Goal: Task Accomplishment & Management: Manage account settings

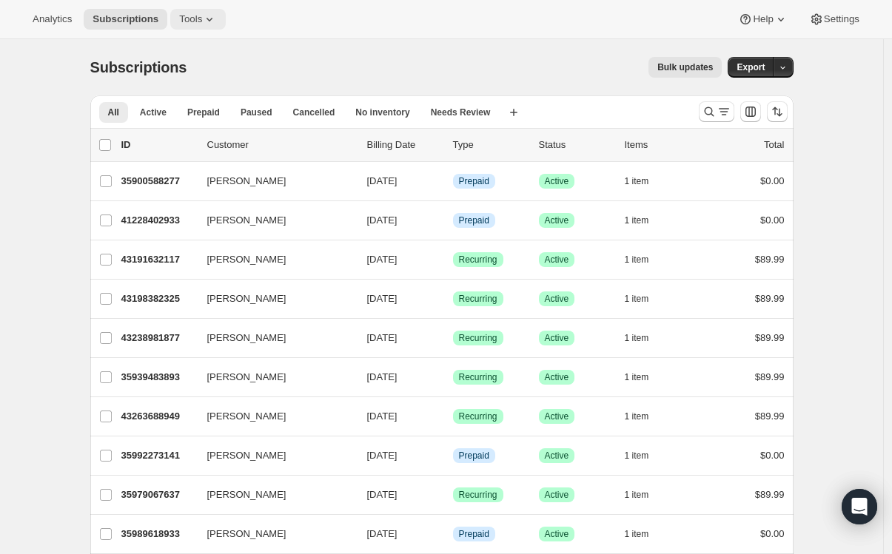
click at [202, 19] on span "Tools" at bounding box center [190, 19] width 23 height 12
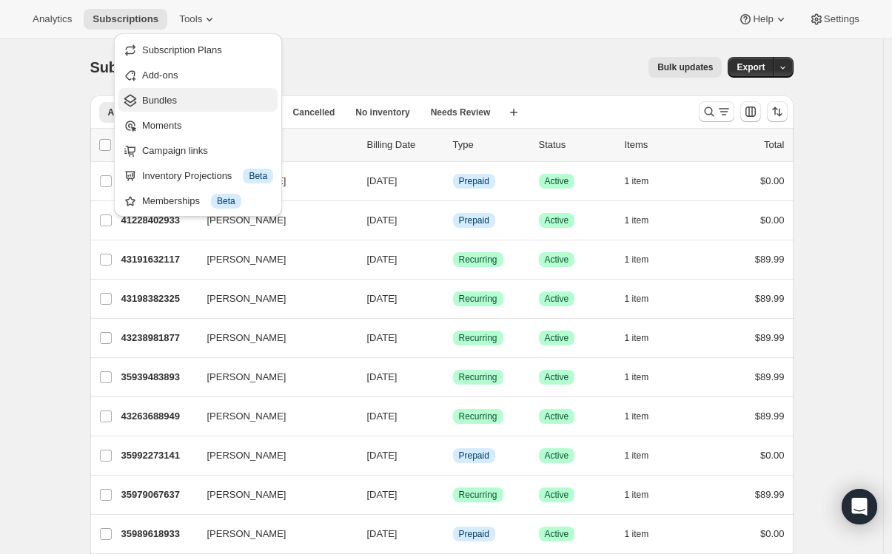
click at [175, 100] on span "Bundles" at bounding box center [159, 100] width 35 height 11
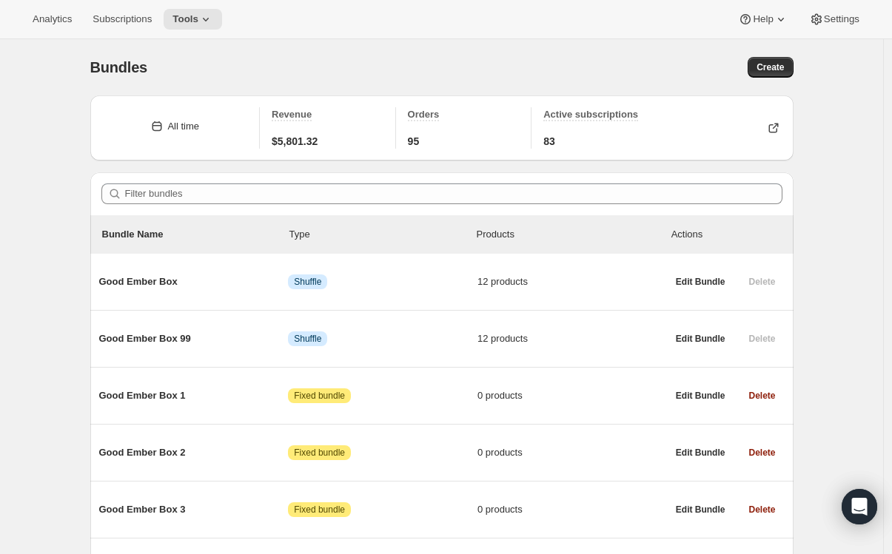
scroll to position [3, 0]
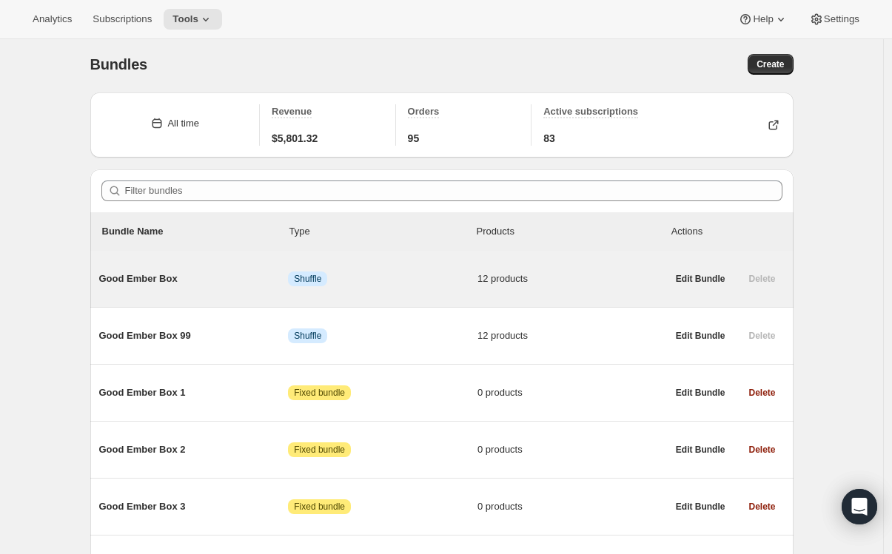
click at [138, 275] on span "Good Ember Box" at bounding box center [193, 279] width 189 height 15
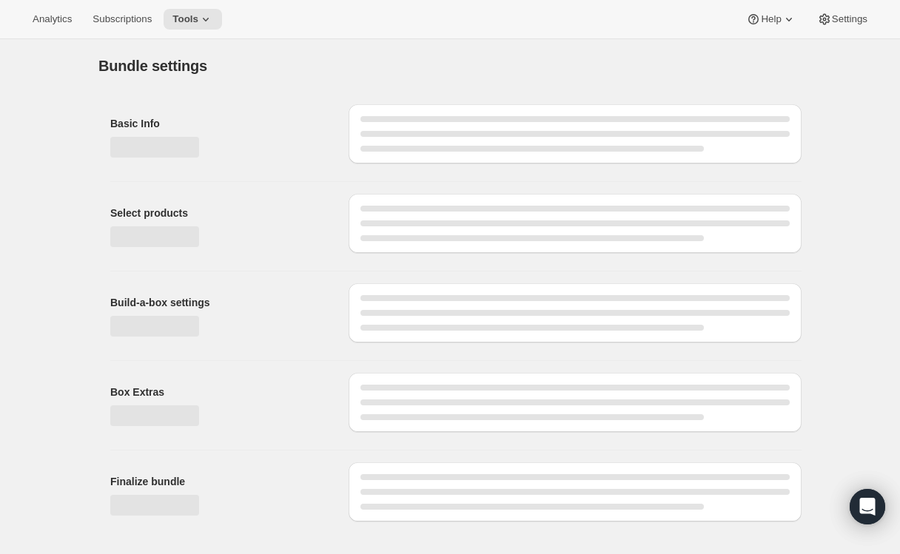
type input "Good Ember Box"
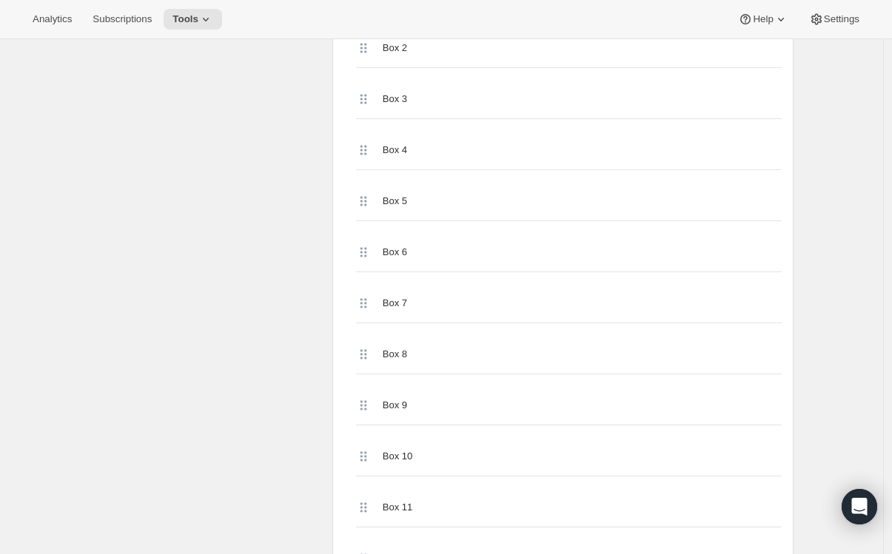
scroll to position [495, 0]
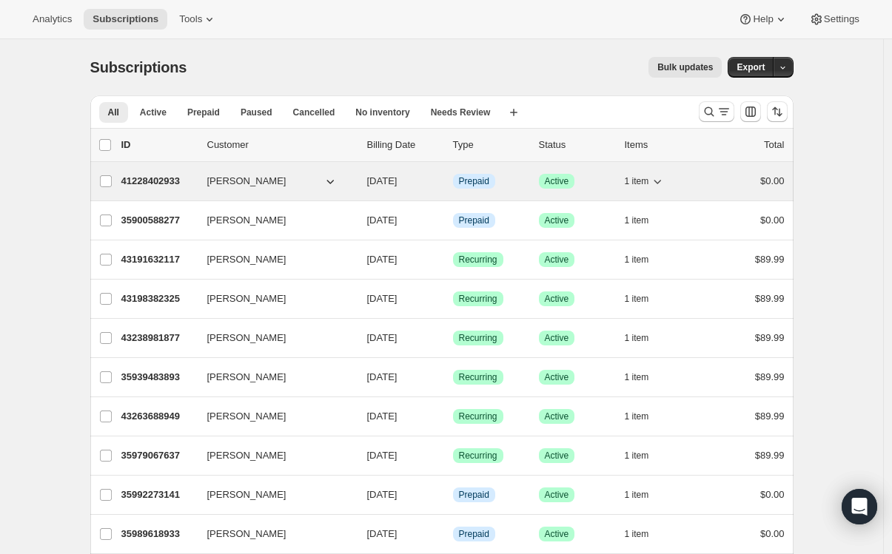
click at [165, 179] on p "41228402933" at bounding box center [158, 181] width 74 height 15
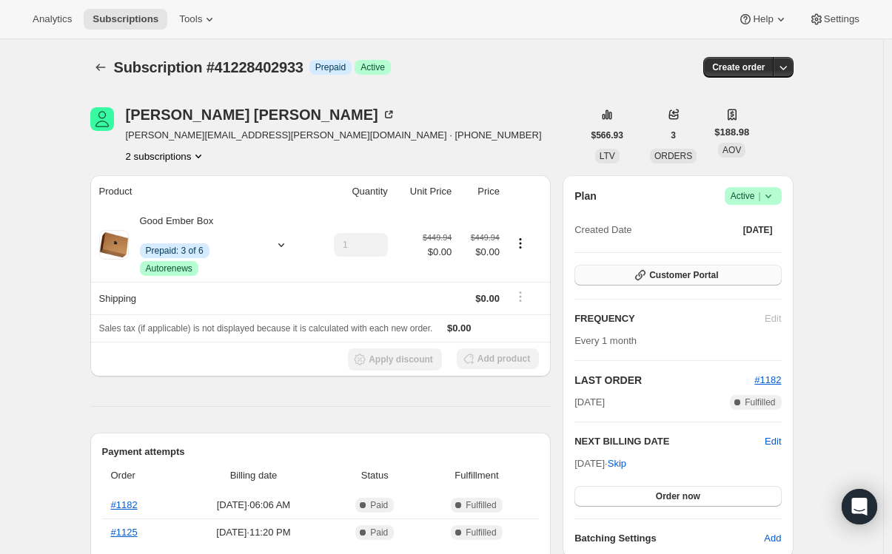
click at [676, 277] on span "Customer Portal" at bounding box center [683, 275] width 69 height 12
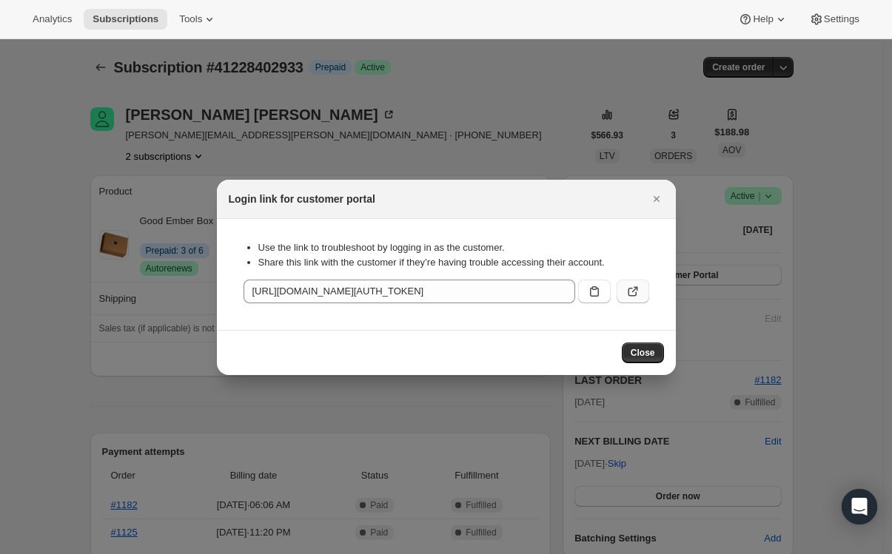
click at [630, 286] on icon ":rc2:" at bounding box center [632, 291] width 15 height 15
click at [645, 351] on span "Close" at bounding box center [642, 353] width 24 height 12
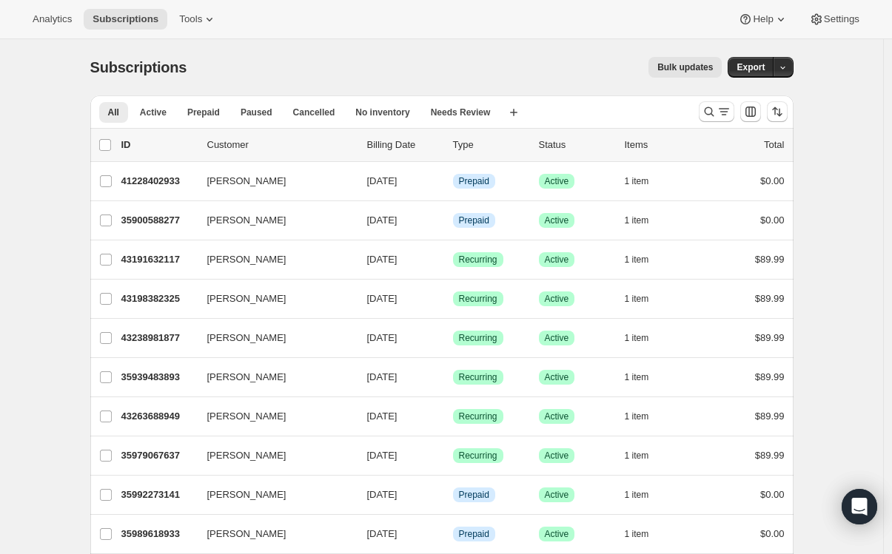
click at [207, 21] on icon at bounding box center [209, 19] width 15 height 15
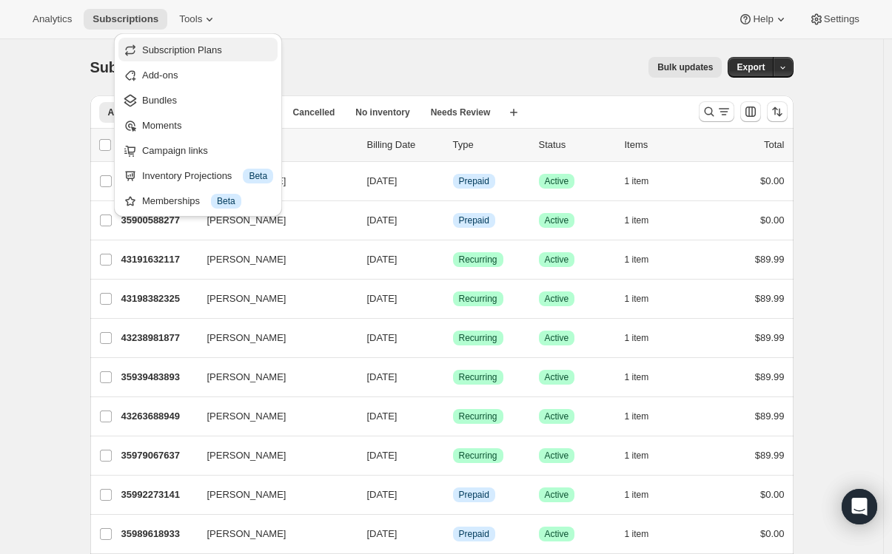
click at [189, 53] on span "Subscription Plans" at bounding box center [182, 49] width 80 height 11
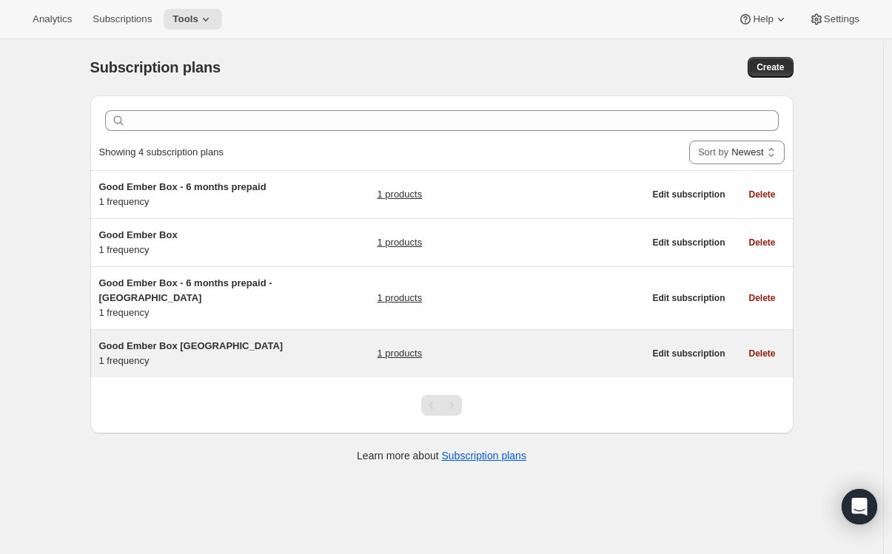
click at [175, 349] on span "Good Ember Box USA" at bounding box center [191, 345] width 184 height 11
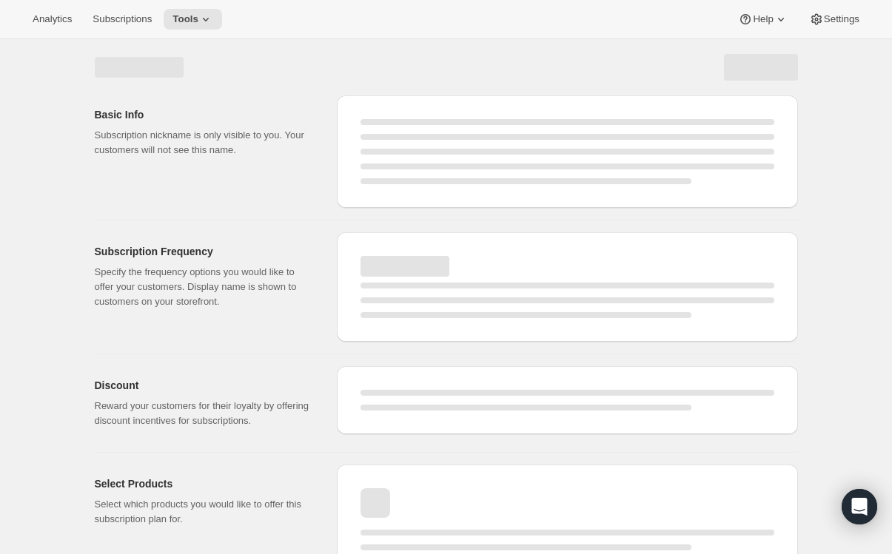
select select "WEEK"
select select "MONTH"
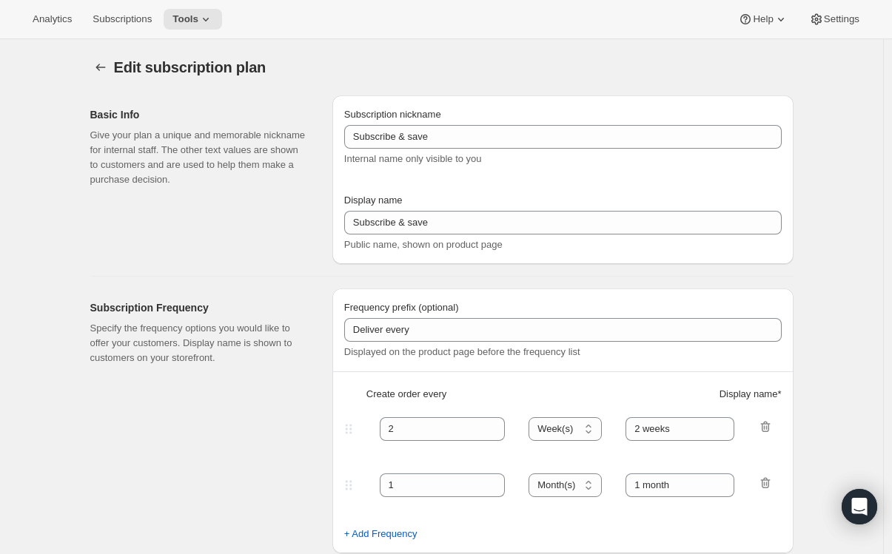
type input "Good Ember Box USA"
type input "1"
select select "MONTH"
type input "1 month"
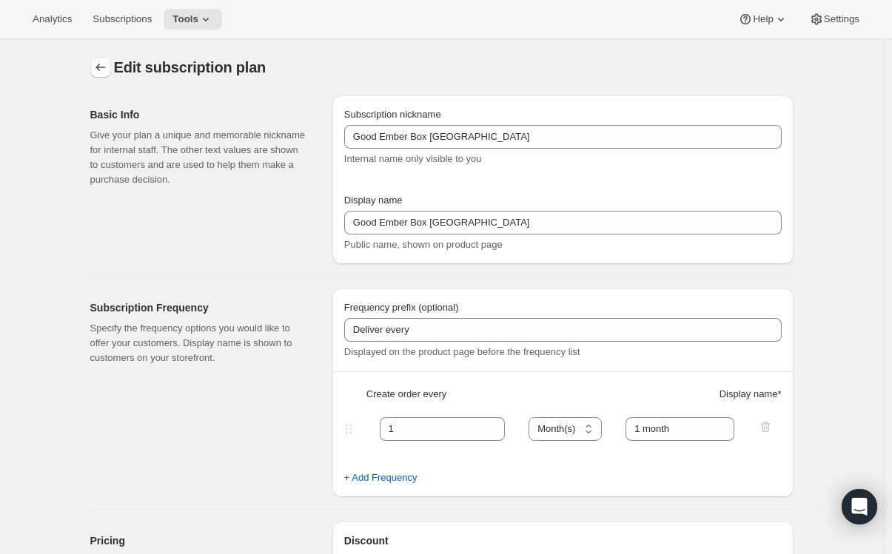
click at [101, 63] on icon "Subscription plans" at bounding box center [100, 67] width 15 height 15
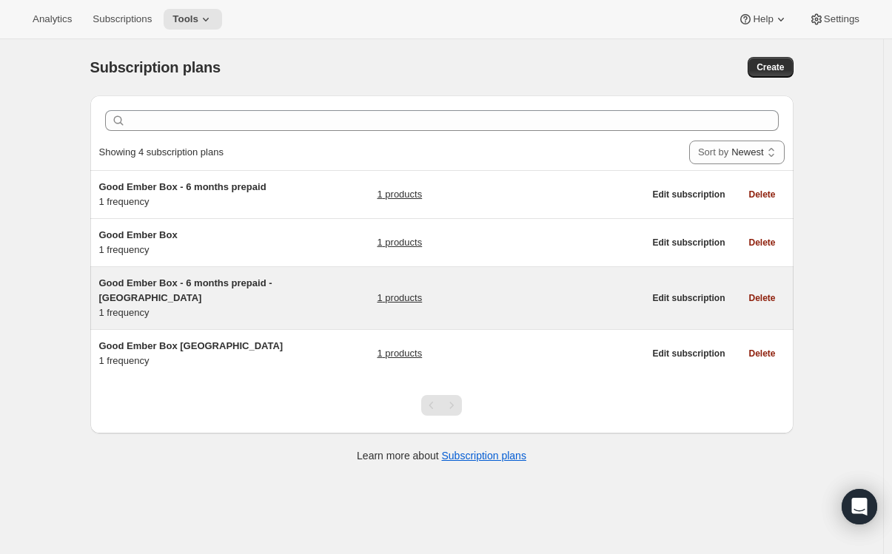
click at [167, 286] on span "Good Ember Box - 6 months prepaid - USA" at bounding box center [185, 290] width 173 height 26
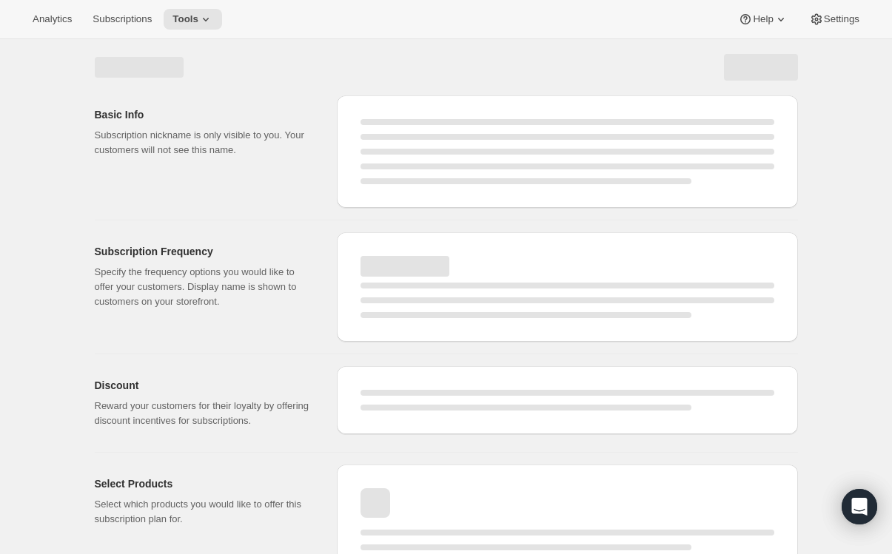
select select "WEEK"
select select "MONTH"
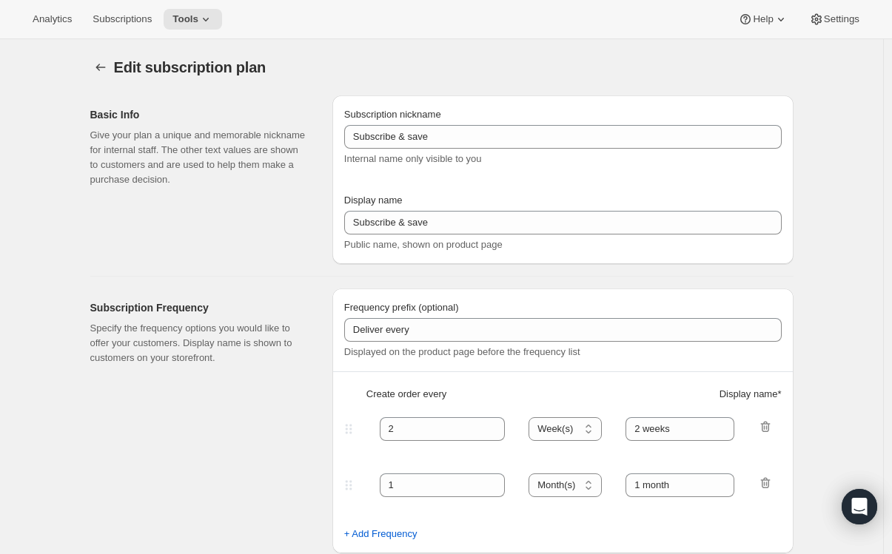
type input "Good Ember Box - 6 months prepaid - USA"
select select "ENABLED"
select select "MONTH"
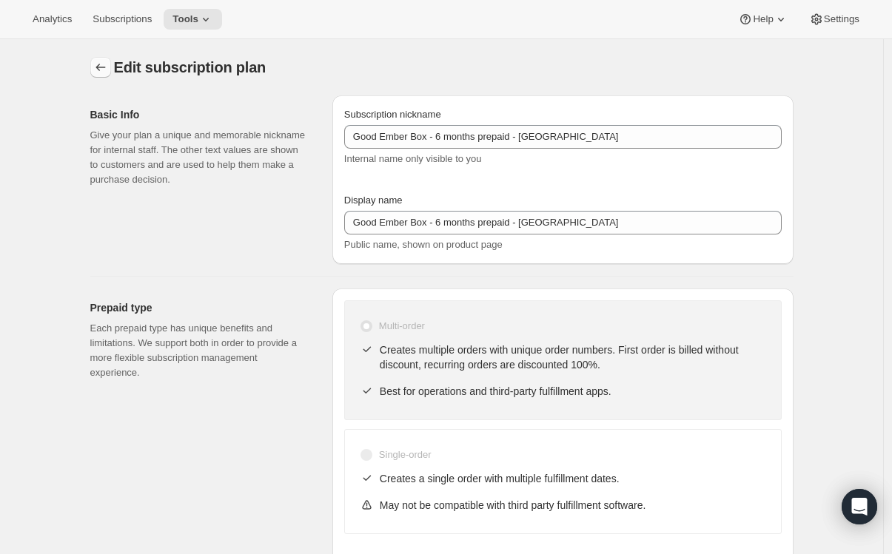
click at [104, 70] on icon "Subscription plans" at bounding box center [100, 67] width 15 height 15
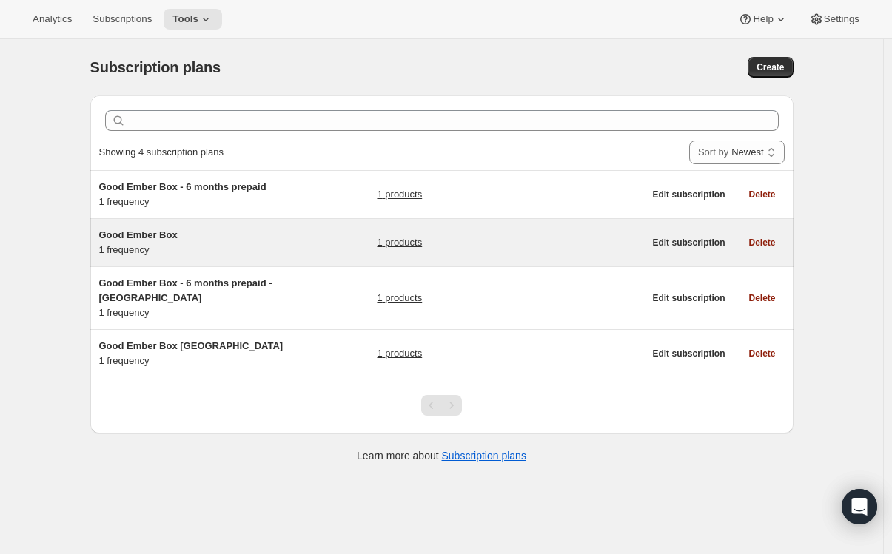
click at [175, 238] on span "Good Ember Box" at bounding box center [138, 234] width 78 height 11
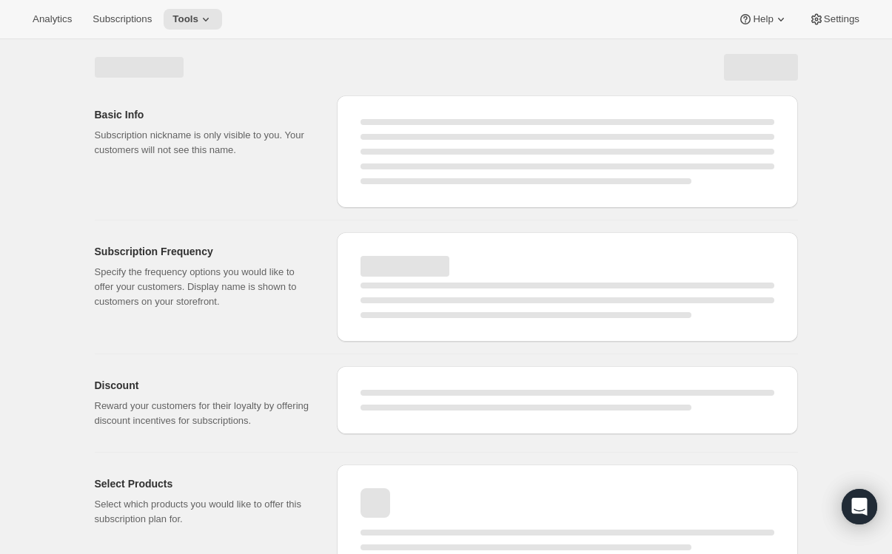
select select "WEEK"
select select "MONTH"
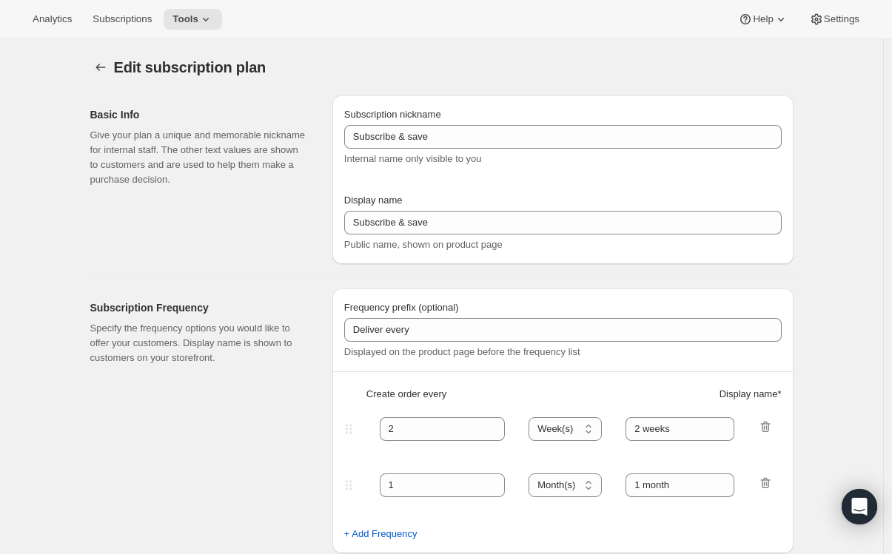
type input "Good Ember Box"
type input "1"
type input "1 month"
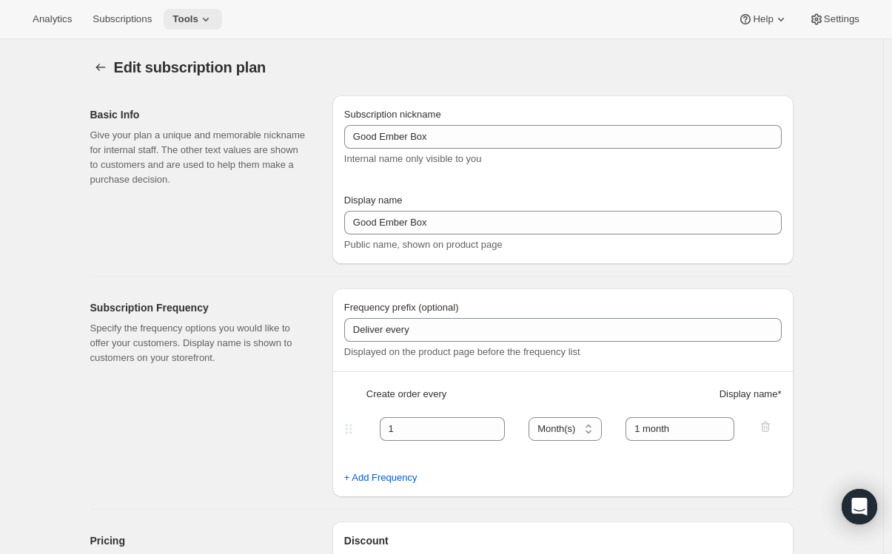
click at [196, 21] on span "Tools" at bounding box center [185, 19] width 26 height 12
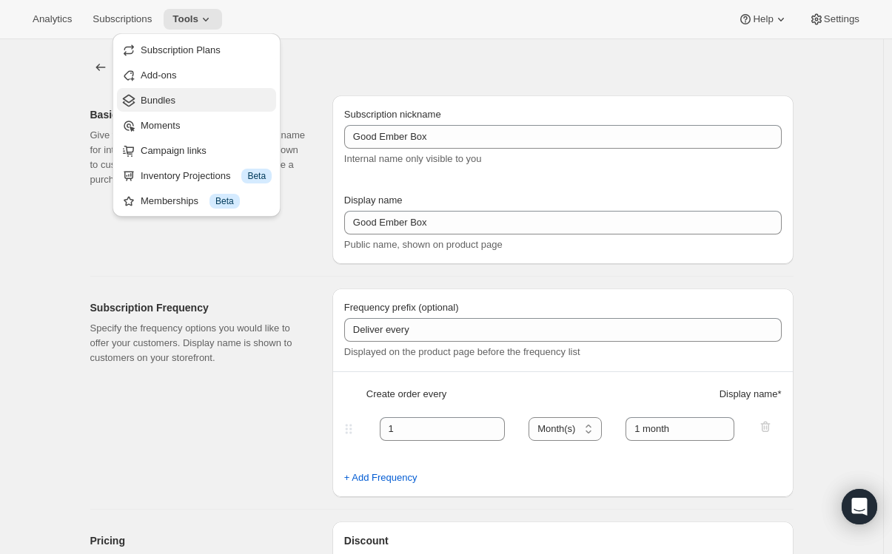
click at [173, 94] on span "Bundles" at bounding box center [206, 100] width 131 height 15
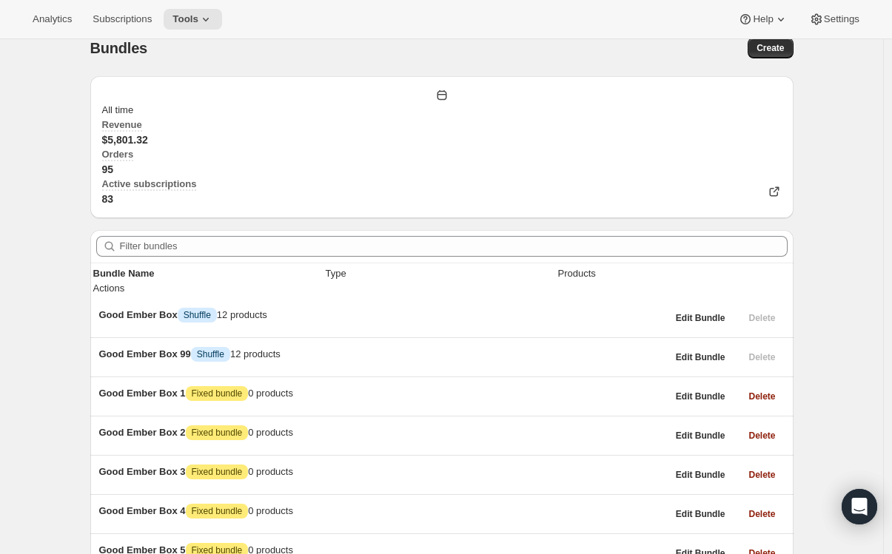
scroll to position [55, 0]
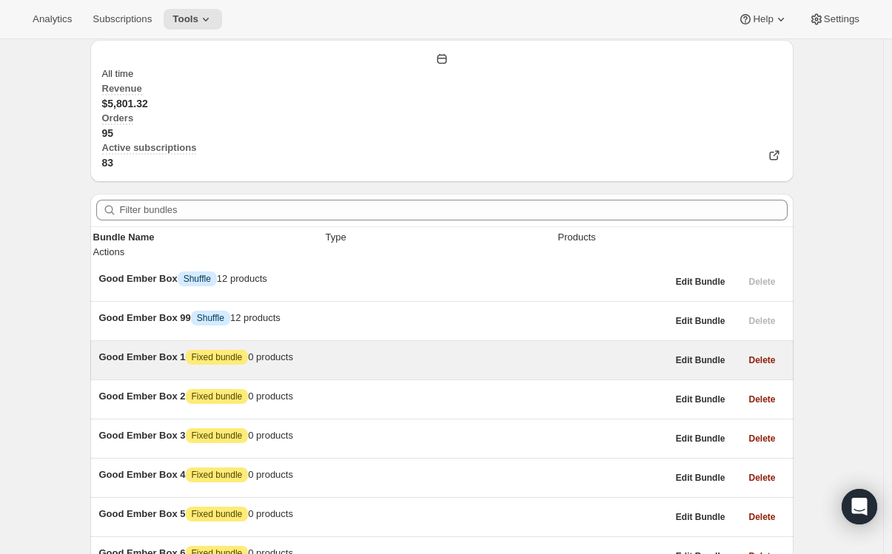
click at [163, 351] on span "Good Ember Box 1" at bounding box center [142, 356] width 87 height 11
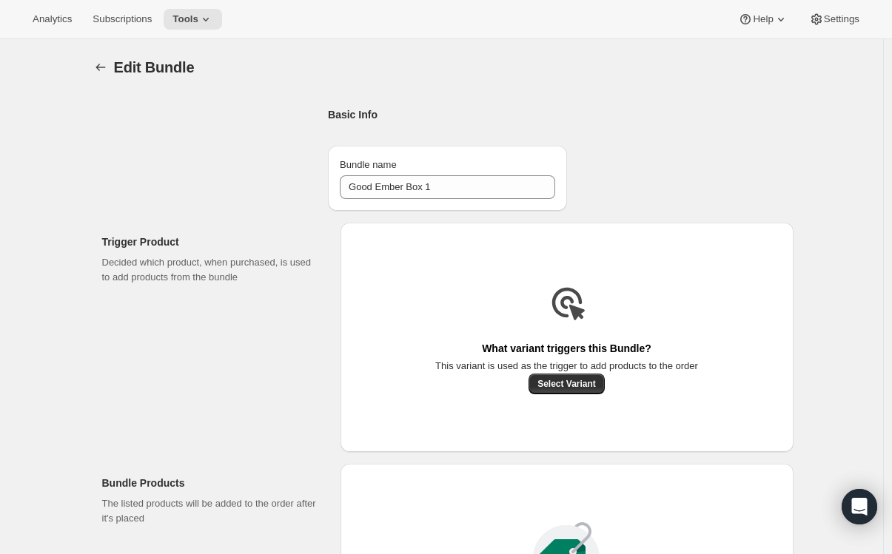
click at [152, 70] on span "Edit Bundle" at bounding box center [154, 67] width 81 height 16
click at [97, 70] on icon "Bundles" at bounding box center [100, 67] width 15 height 15
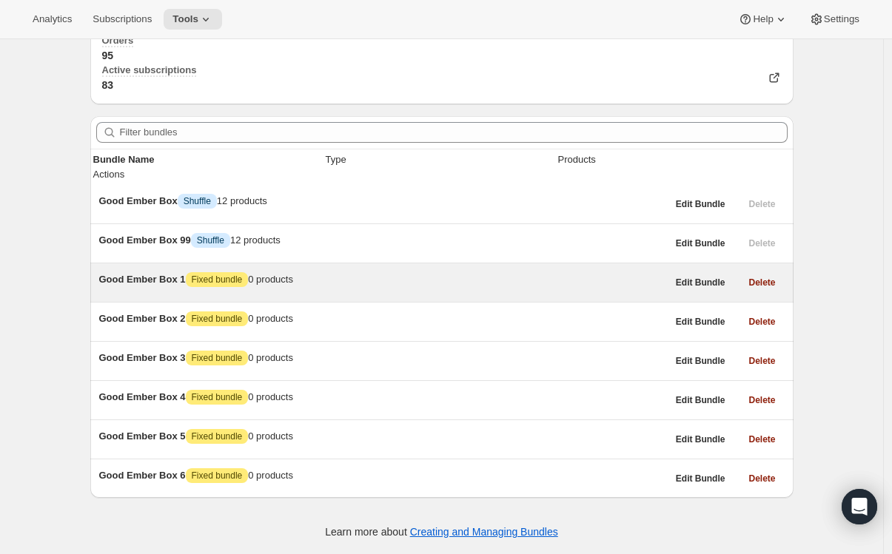
scroll to position [214, 0]
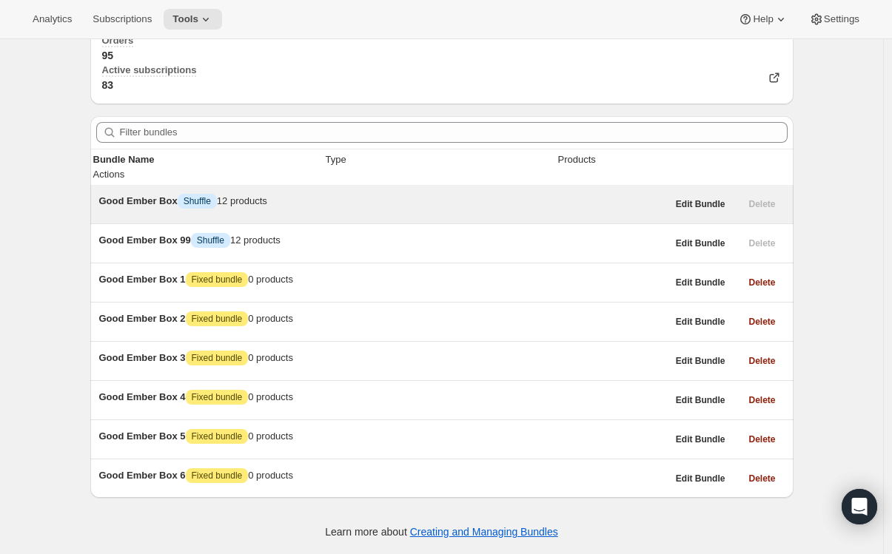
click at [156, 195] on span "Good Ember Box" at bounding box center [138, 200] width 78 height 11
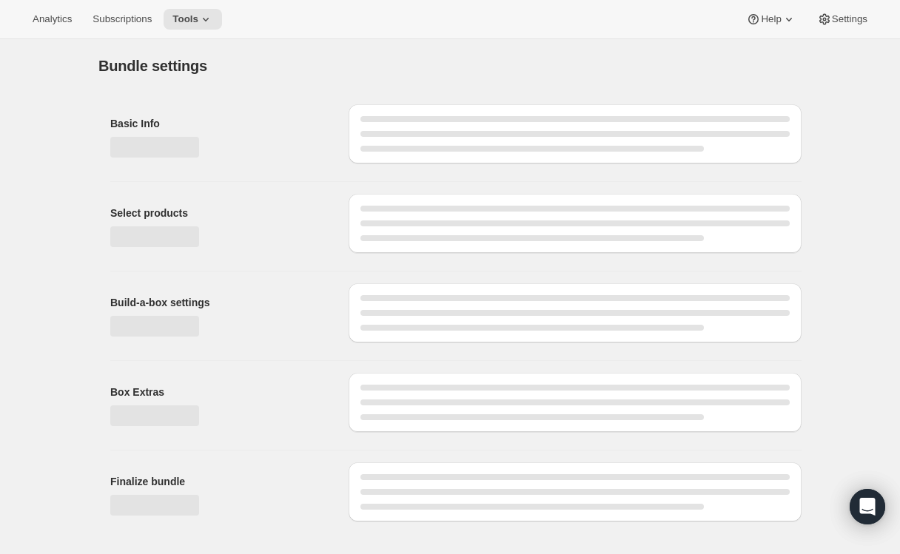
type input "Good Ember Box"
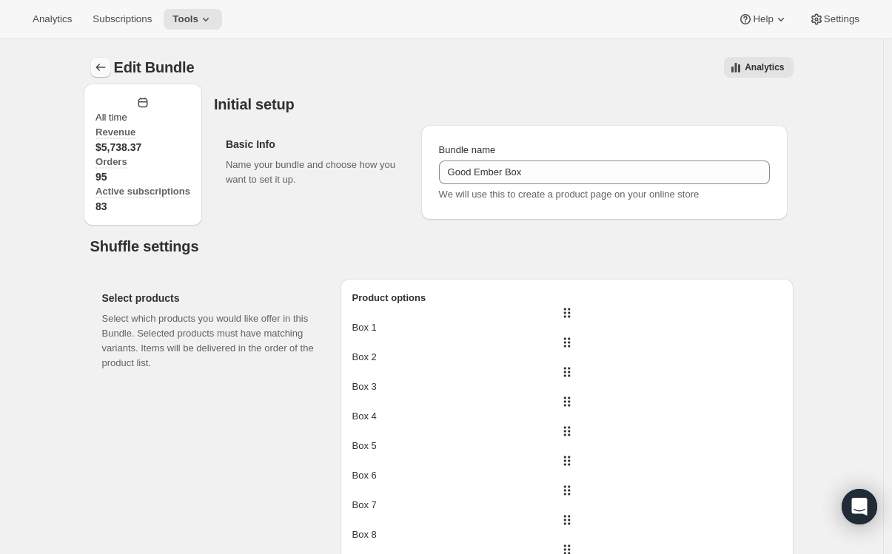
click at [106, 67] on icon "Bundles" at bounding box center [100, 67] width 15 height 15
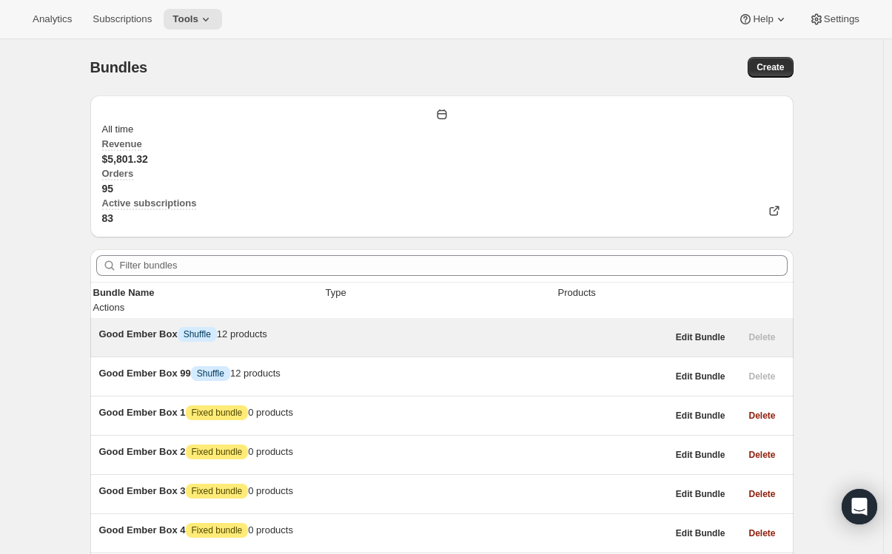
click at [142, 329] on span "Good Ember Box" at bounding box center [138, 334] width 78 height 11
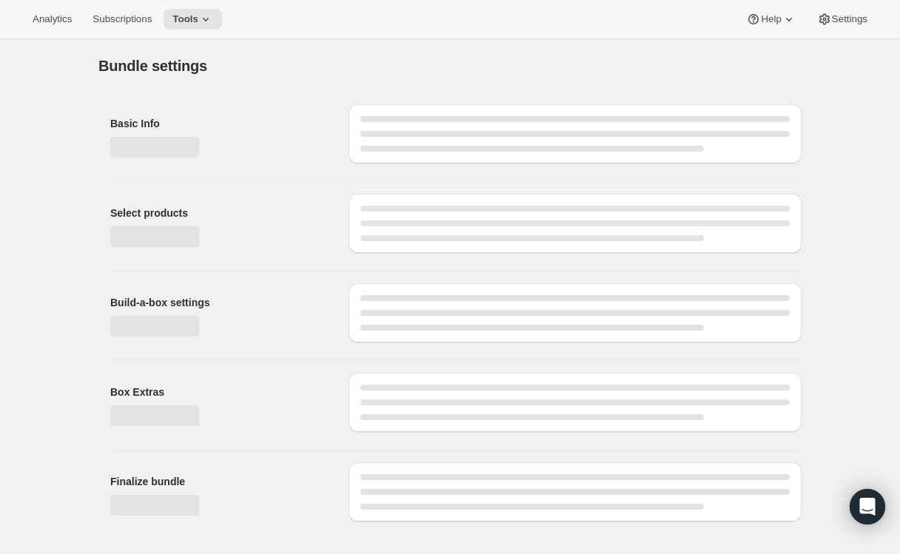
type input "Good Ember Box"
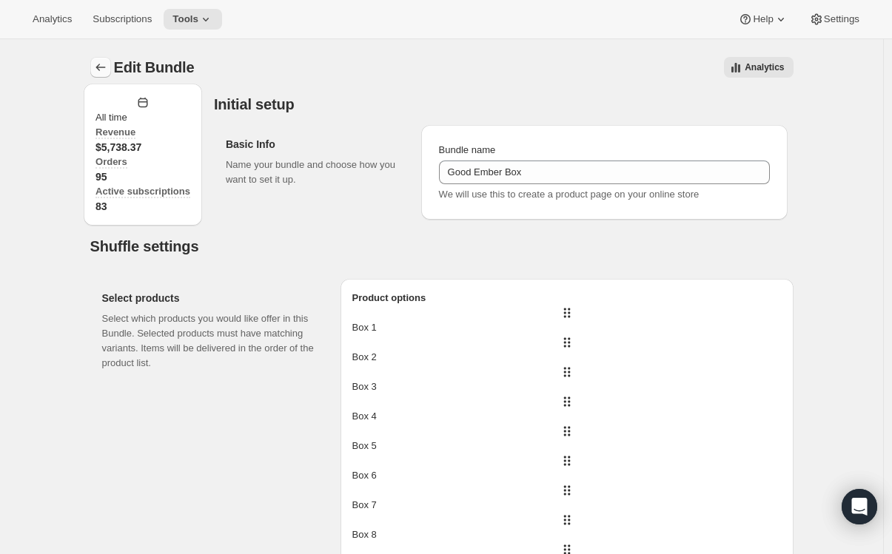
click at [99, 64] on icon "Bundles" at bounding box center [100, 67] width 15 height 15
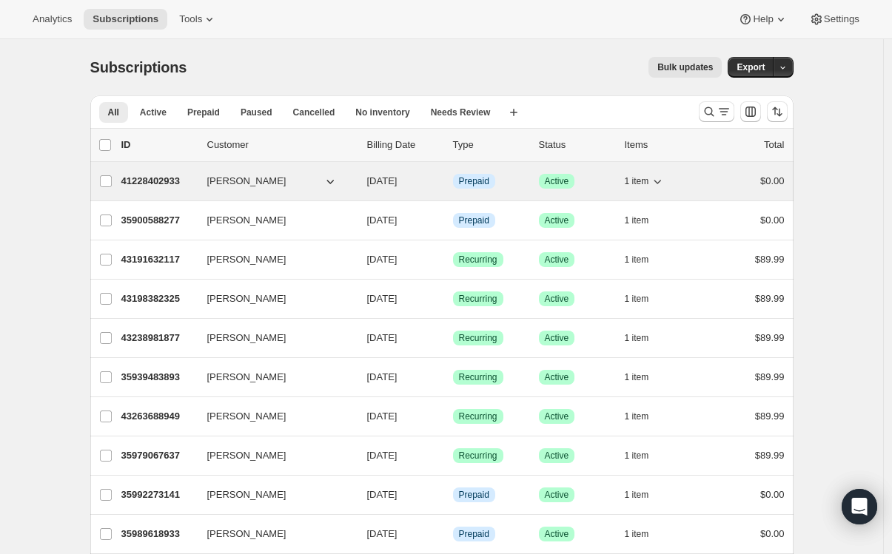
click at [164, 180] on p "41228402933" at bounding box center [158, 181] width 74 height 15
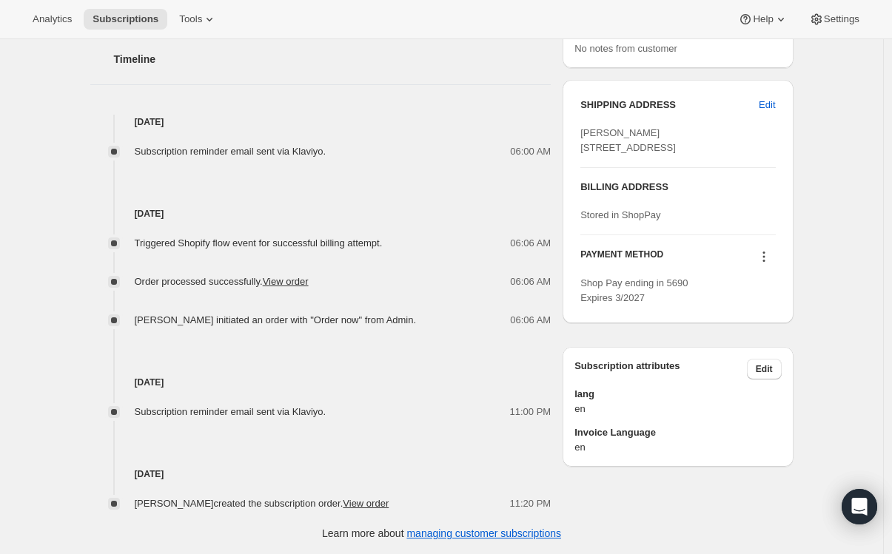
scroll to position [569, 0]
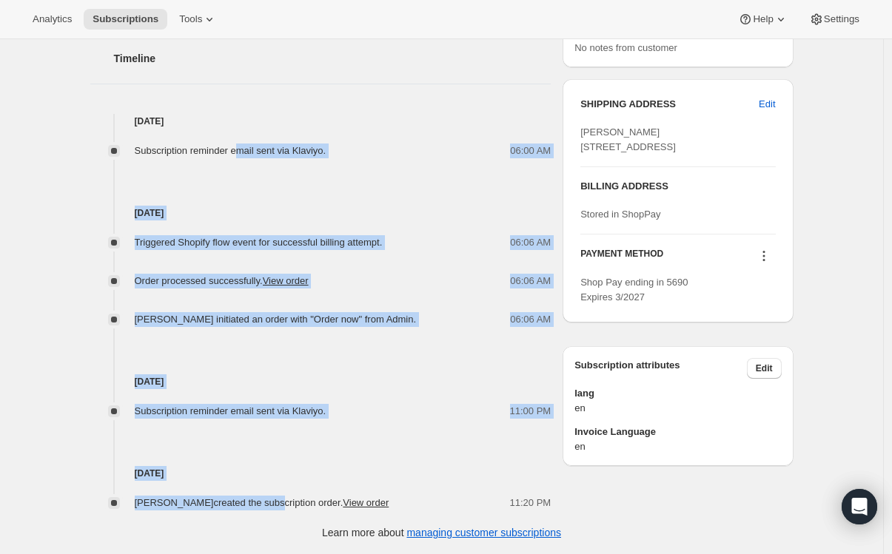
drag, startPoint x: 281, startPoint y: 506, endPoint x: 247, endPoint y: 148, distance: 359.7
click at [247, 148] on div "[DATE] Subscription reminder email sent via Klaviyo. 06:00 AM [DATE] Triggered …" at bounding box center [320, 312] width 461 height 397
click at [247, 148] on span "Subscription reminder email sent via Klaviyo." at bounding box center [231, 150] width 192 height 11
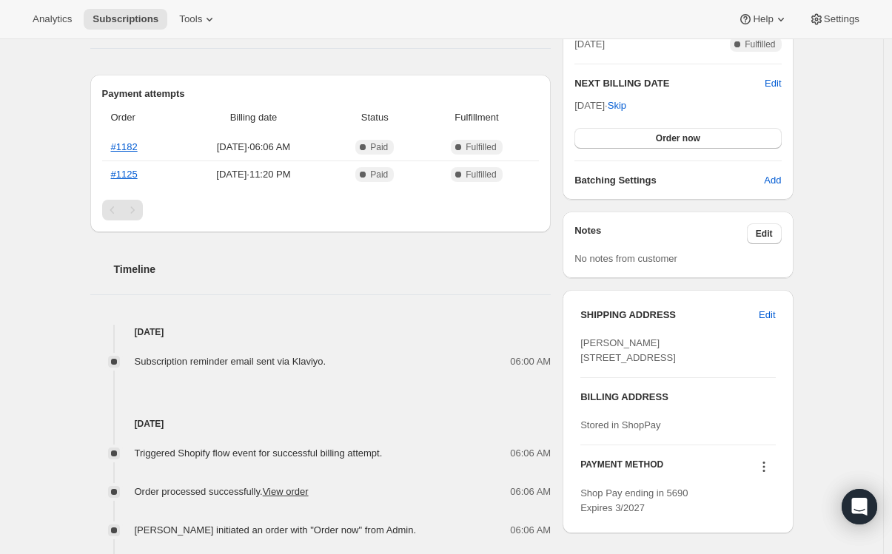
scroll to position [358, 0]
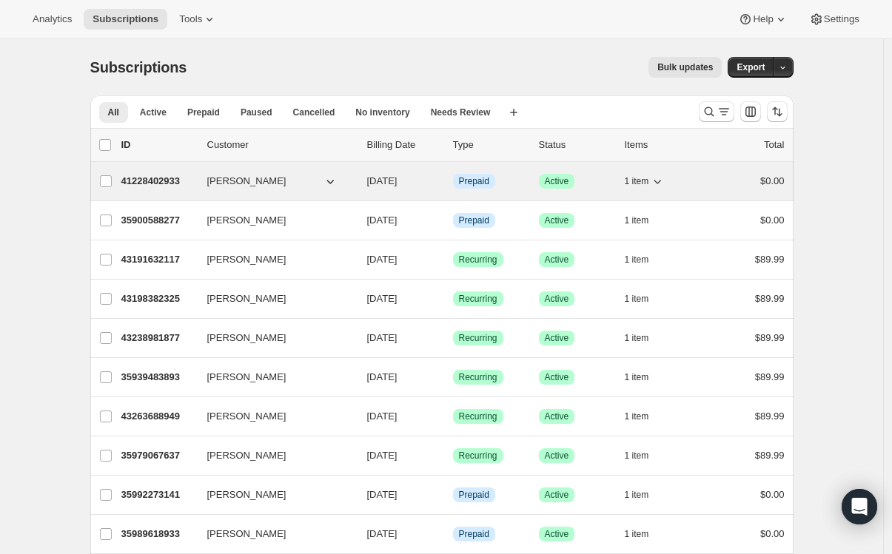
click at [177, 183] on p "41228402933" at bounding box center [158, 181] width 74 height 15
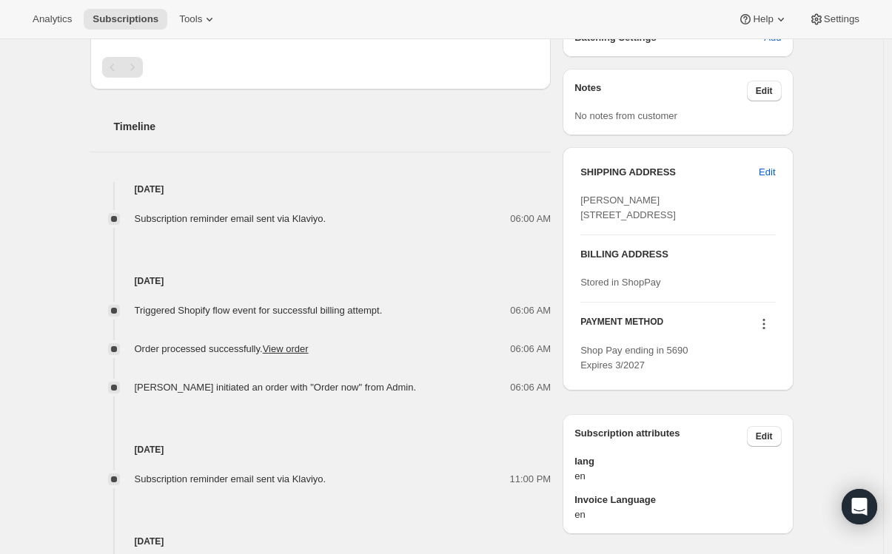
scroll to position [569, 0]
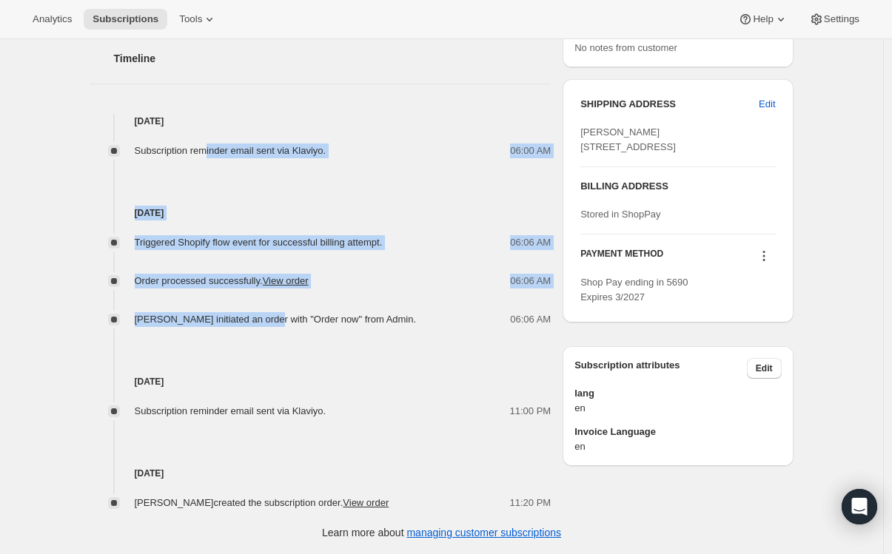
drag, startPoint x: 275, startPoint y: 320, endPoint x: 213, endPoint y: 150, distance: 180.9
click at [213, 150] on div "[DATE] Subscription reminder email sent via Klaviyo. 06:00 AM [DATE] Triggered …" at bounding box center [320, 312] width 461 height 397
click at [213, 150] on span "Subscription reminder email sent via Klaviyo." at bounding box center [231, 150] width 192 height 11
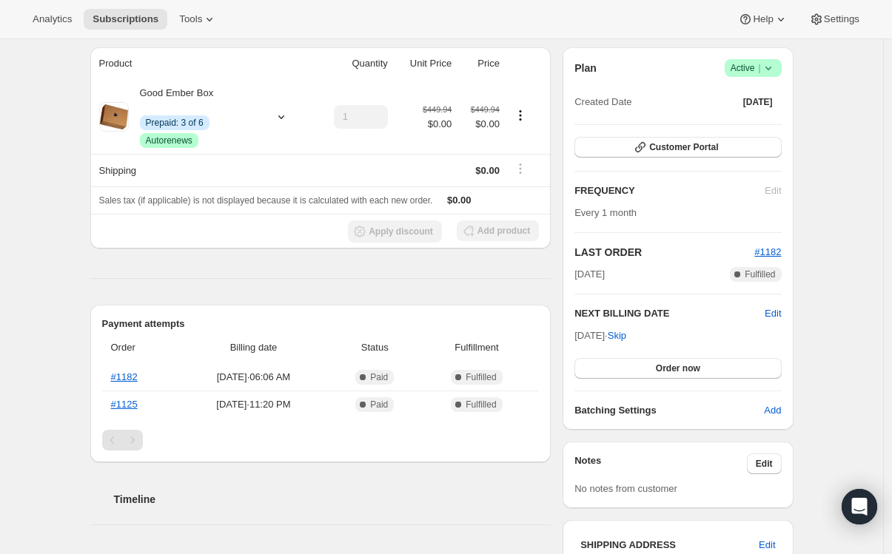
scroll to position [0, 0]
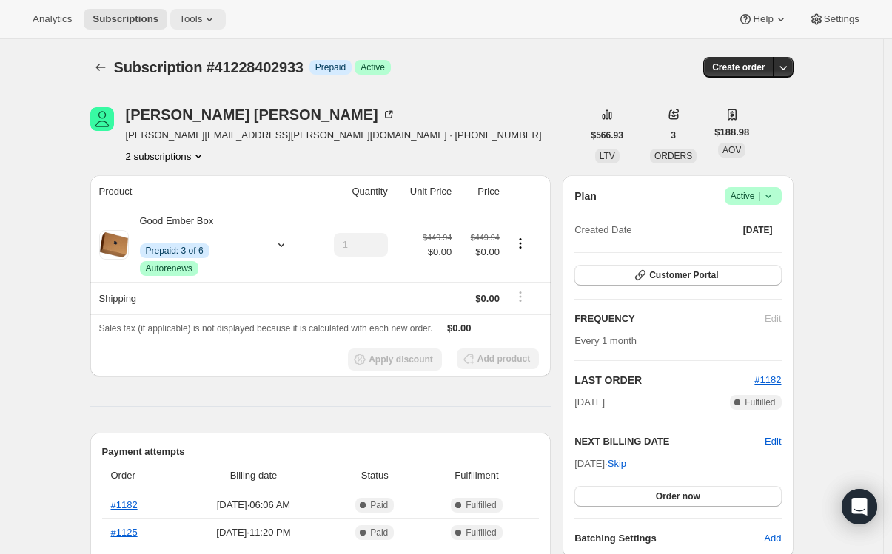
click at [192, 21] on span "Tools" at bounding box center [190, 19] width 23 height 12
